Goal: Find contact information: Find contact information

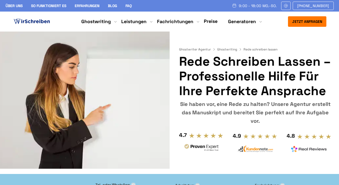
click at [207, 19] on link "Preise" at bounding box center [211, 21] width 14 height 6
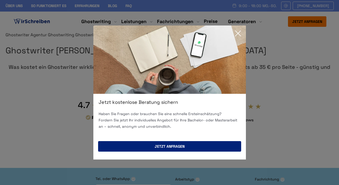
click at [153, 146] on button "Jetzt anfragen" at bounding box center [169, 146] width 143 height 11
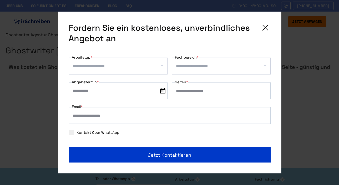
click at [264, 28] on icon at bounding box center [265, 28] width 11 height 11
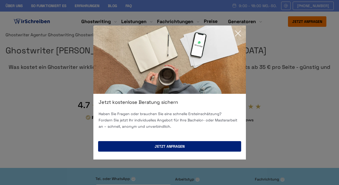
click at [199, 143] on button "Jetzt anfragen" at bounding box center [169, 146] width 143 height 11
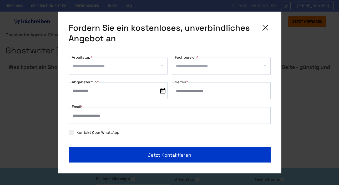
click at [266, 21] on div "**********" at bounding box center [170, 93] width 224 height 162
click at [266, 28] on icon at bounding box center [265, 27] width 5 height 5
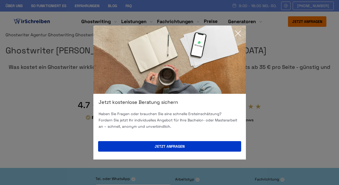
click at [238, 31] on icon at bounding box center [238, 33] width 11 height 11
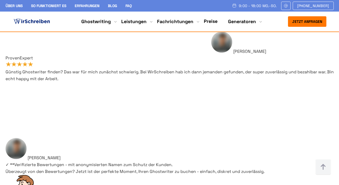
scroll to position [4342, 0]
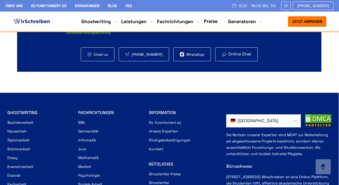
scroll to position [3837, 0]
click at [157, 146] on link "Kontakt" at bounding box center [156, 149] width 14 height 6
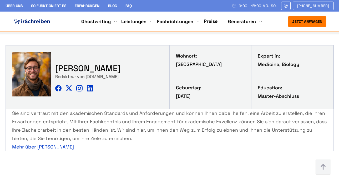
scroll to position [3463, 0]
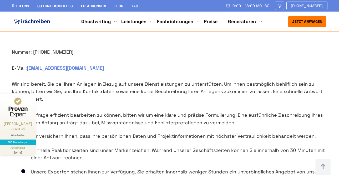
scroll to position [234, 0]
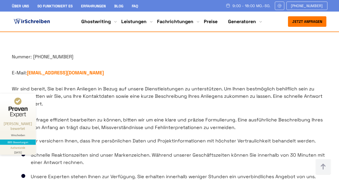
drag, startPoint x: 88, startPoint y: 71, endPoint x: 28, endPoint y: 71, distance: 59.5
click at [28, 71] on p "E-Mail: [EMAIL_ADDRESS][DOMAIN_NAME]" at bounding box center [170, 73] width 316 height 8
copy p "[EMAIL_ADDRESS][DOMAIN_NAME]"
